Goal: Check status: Check status

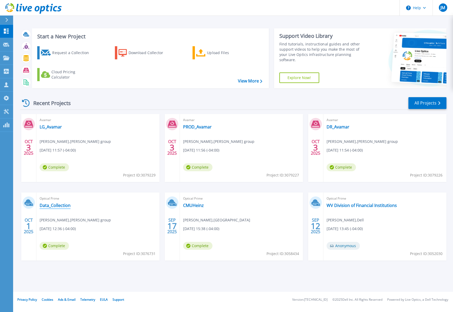
click at [50, 207] on link "Data_Collection" at bounding box center [55, 205] width 31 height 5
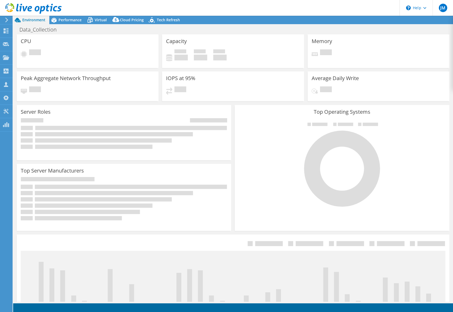
select select "USD"
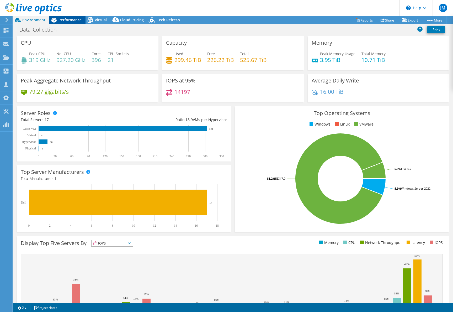
click at [73, 17] on span "Performance" at bounding box center [70, 19] width 23 height 5
